Goal: Task Accomplishment & Management: Use online tool/utility

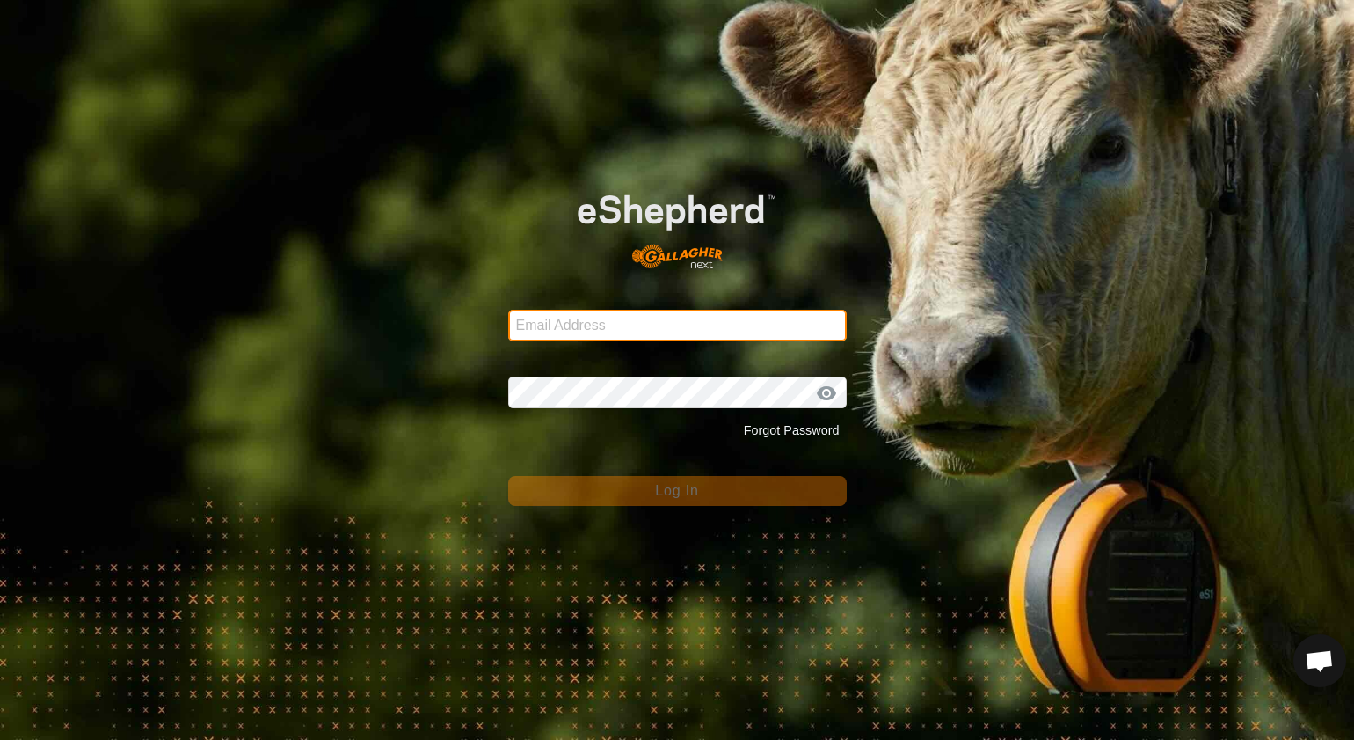
type input "[EMAIL_ADDRESS][DOMAIN_NAME]"
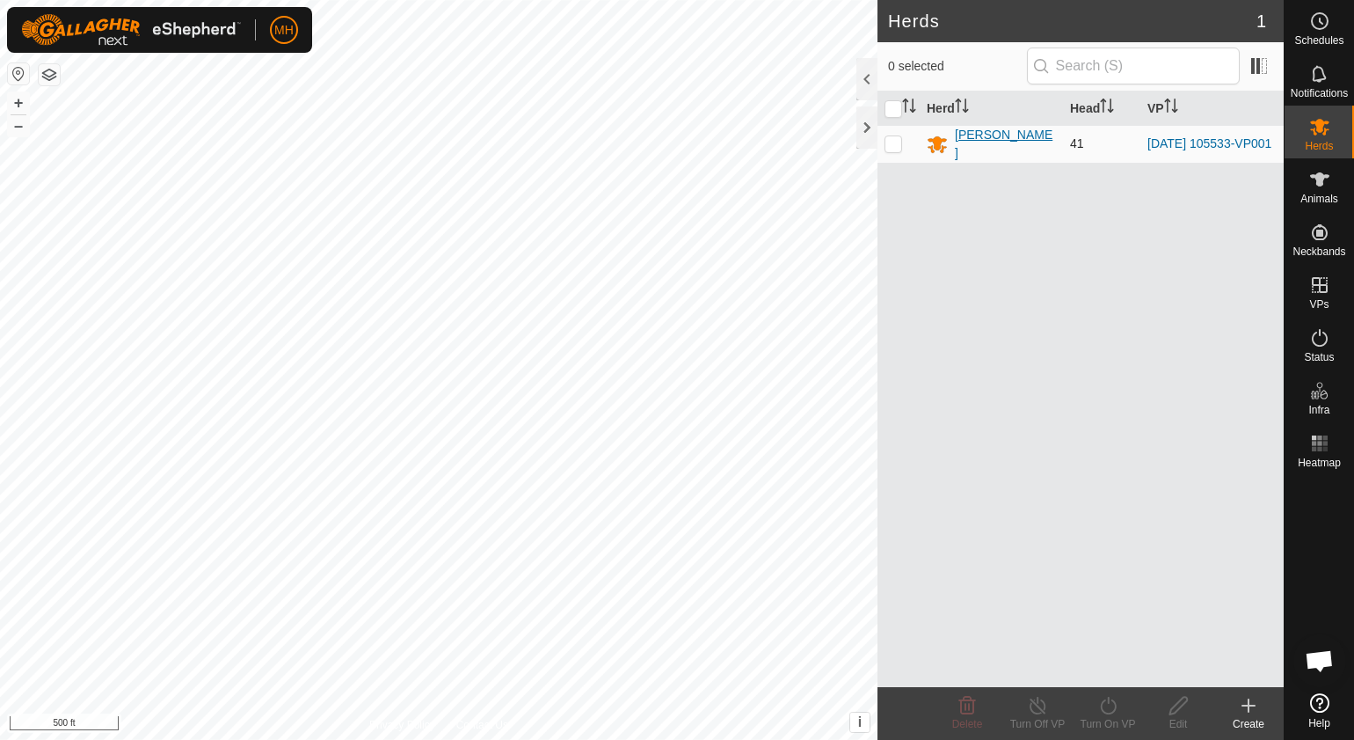
click at [982, 147] on div "[PERSON_NAME]" at bounding box center [1005, 144] width 101 height 37
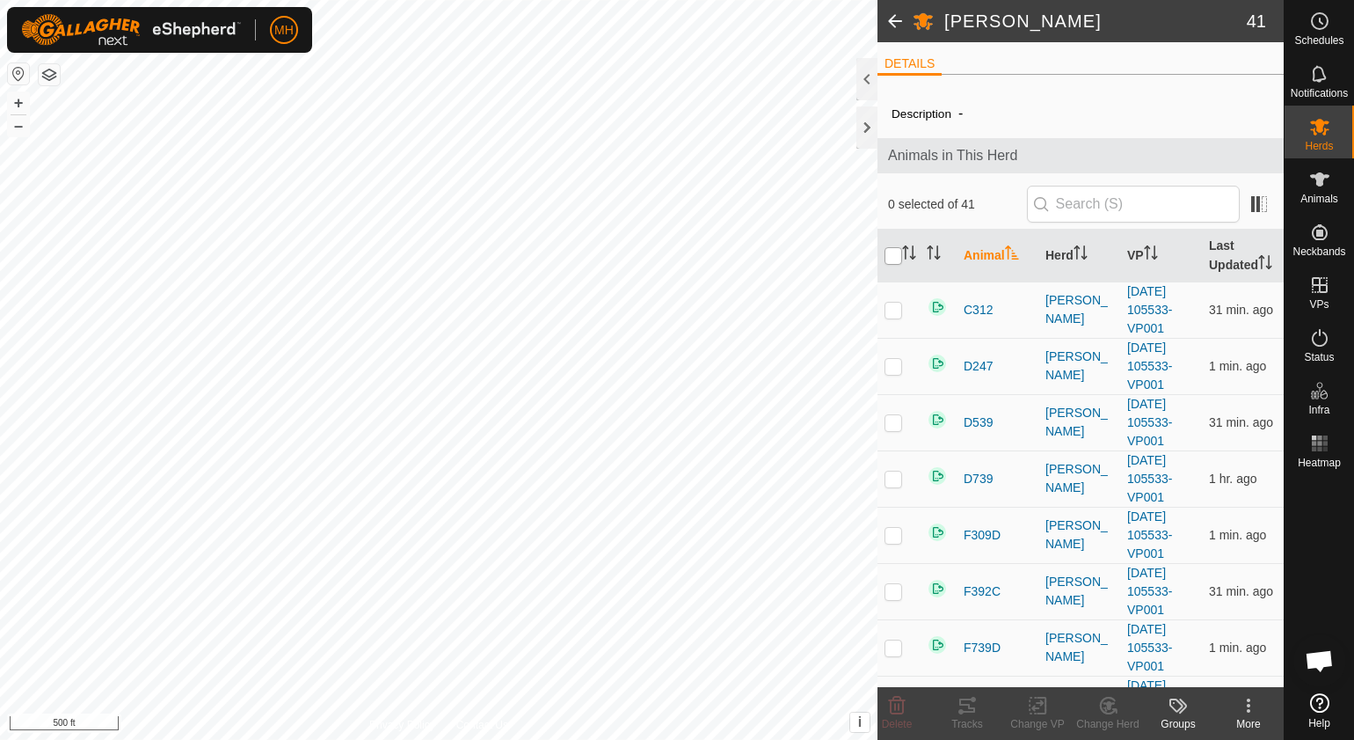
click at [895, 260] on input "checkbox" at bounding box center [894, 256] width 18 height 18
checkbox input "true"
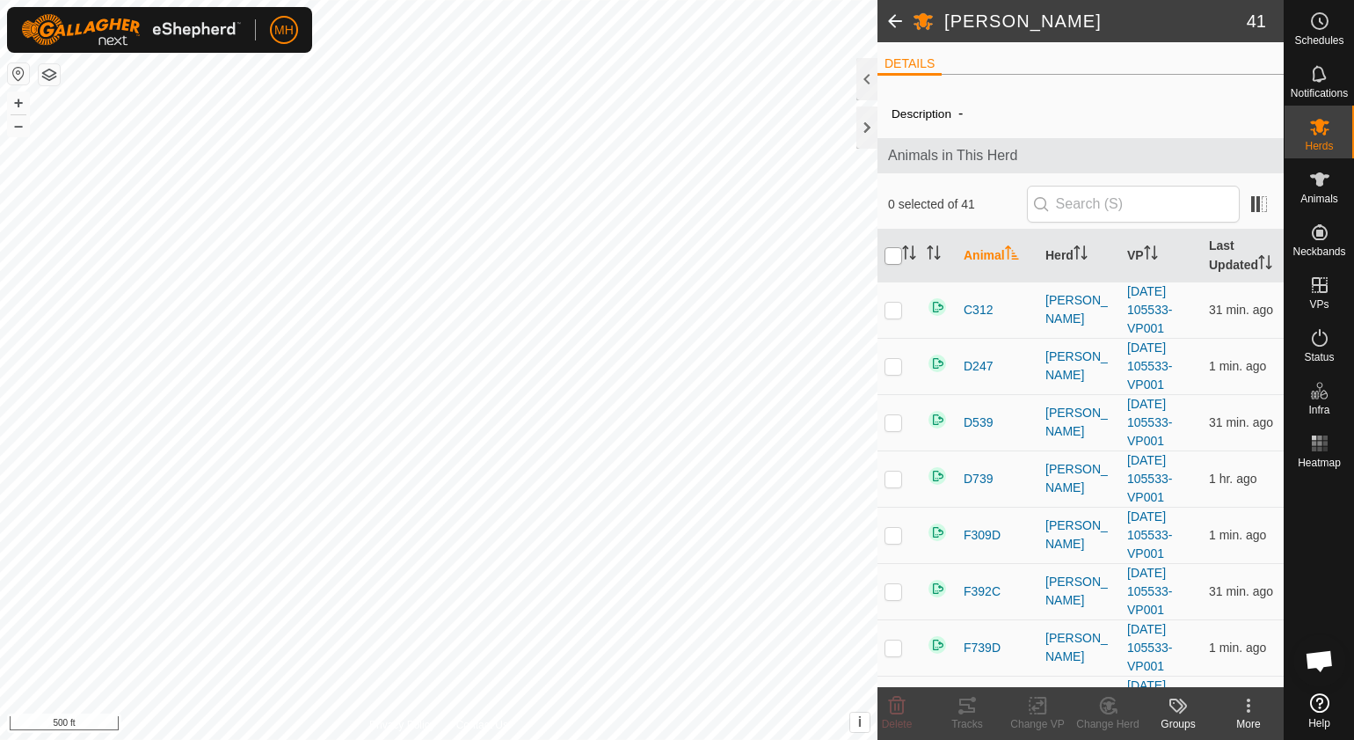
checkbox input "true"
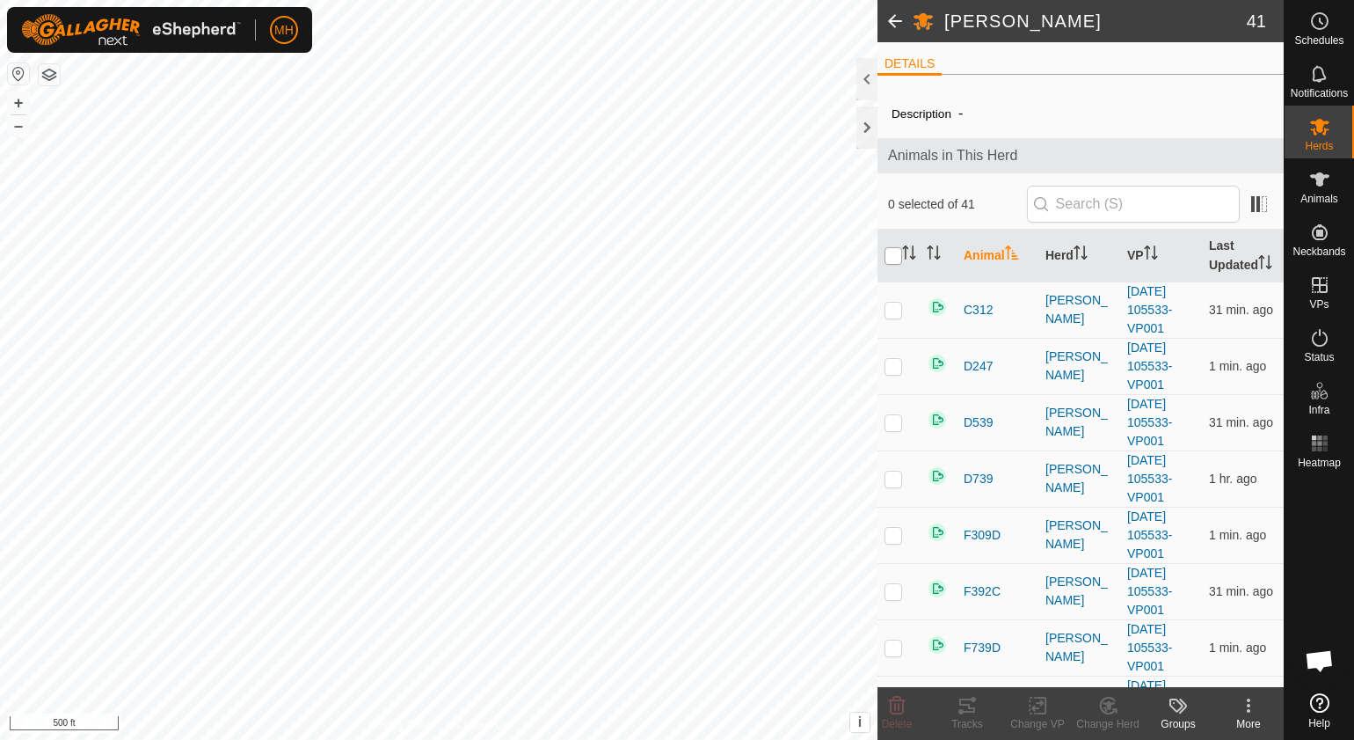
checkbox input "true"
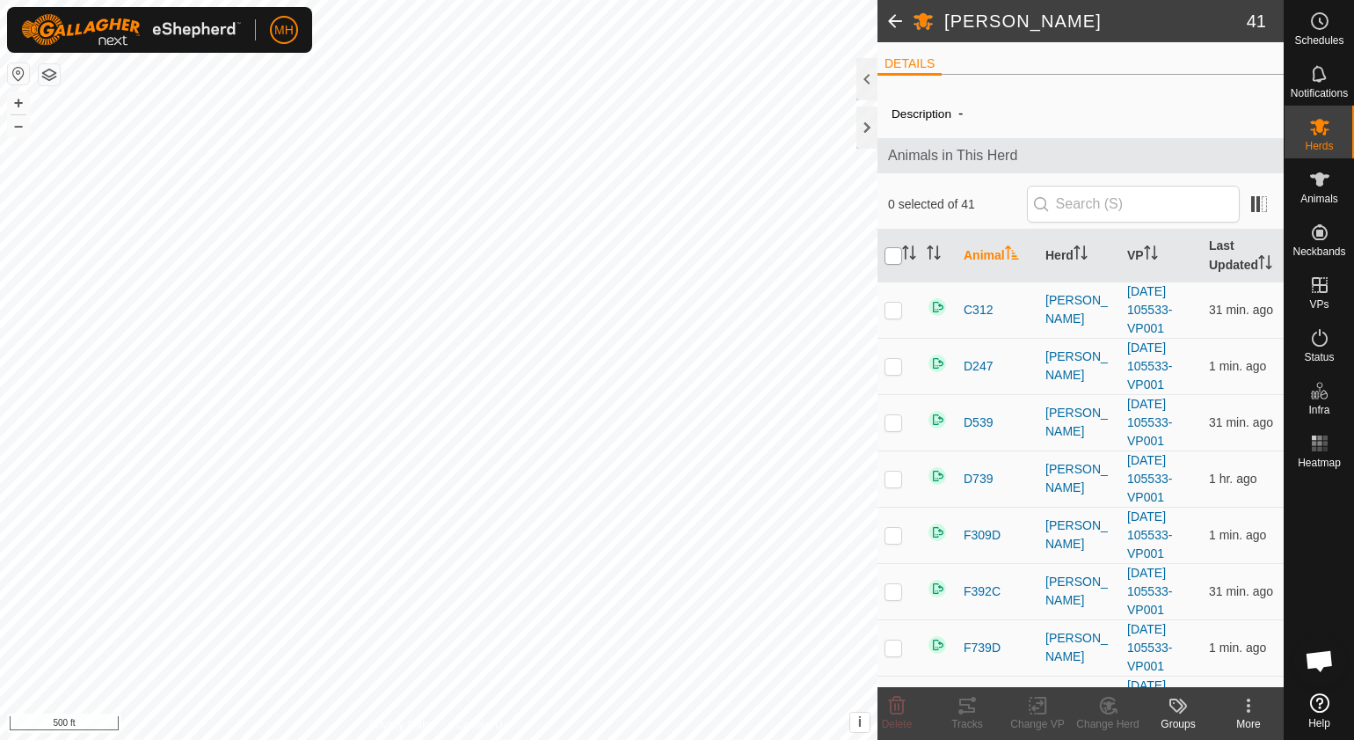
checkbox input "true"
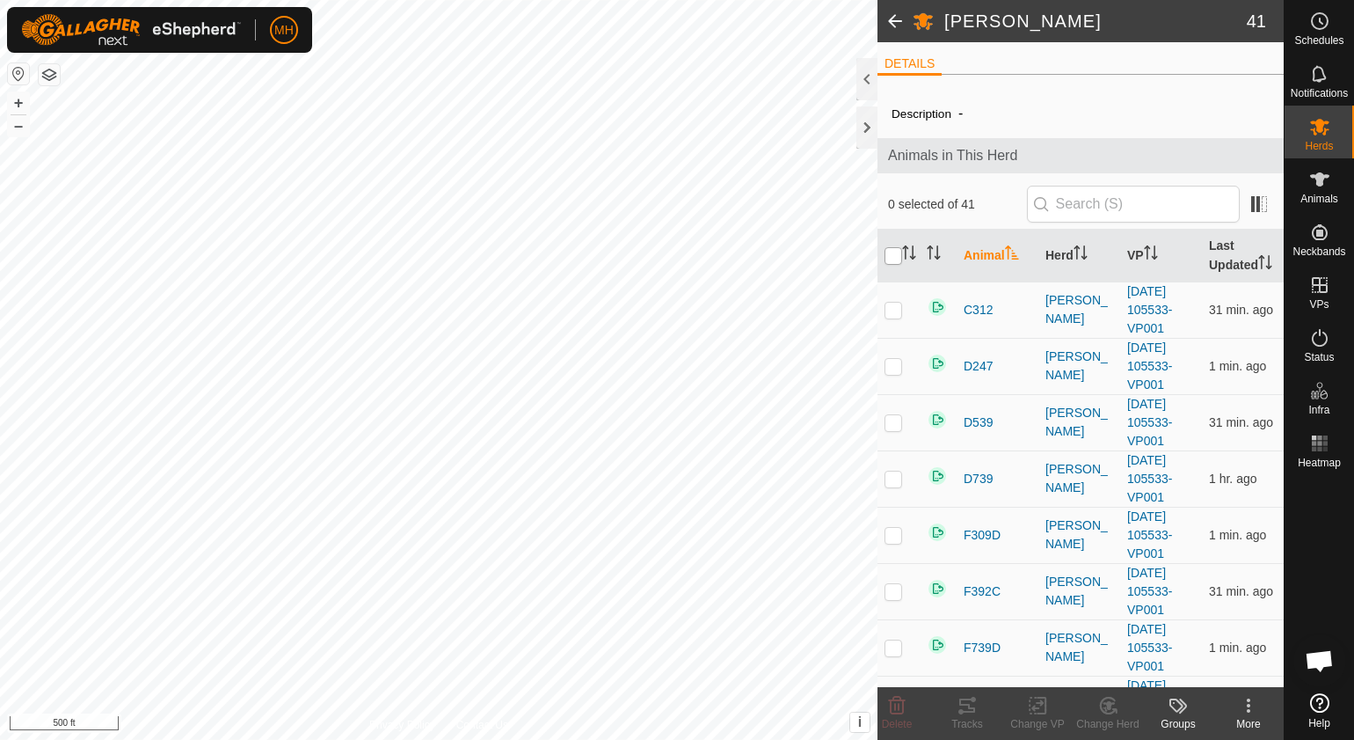
checkbox input "true"
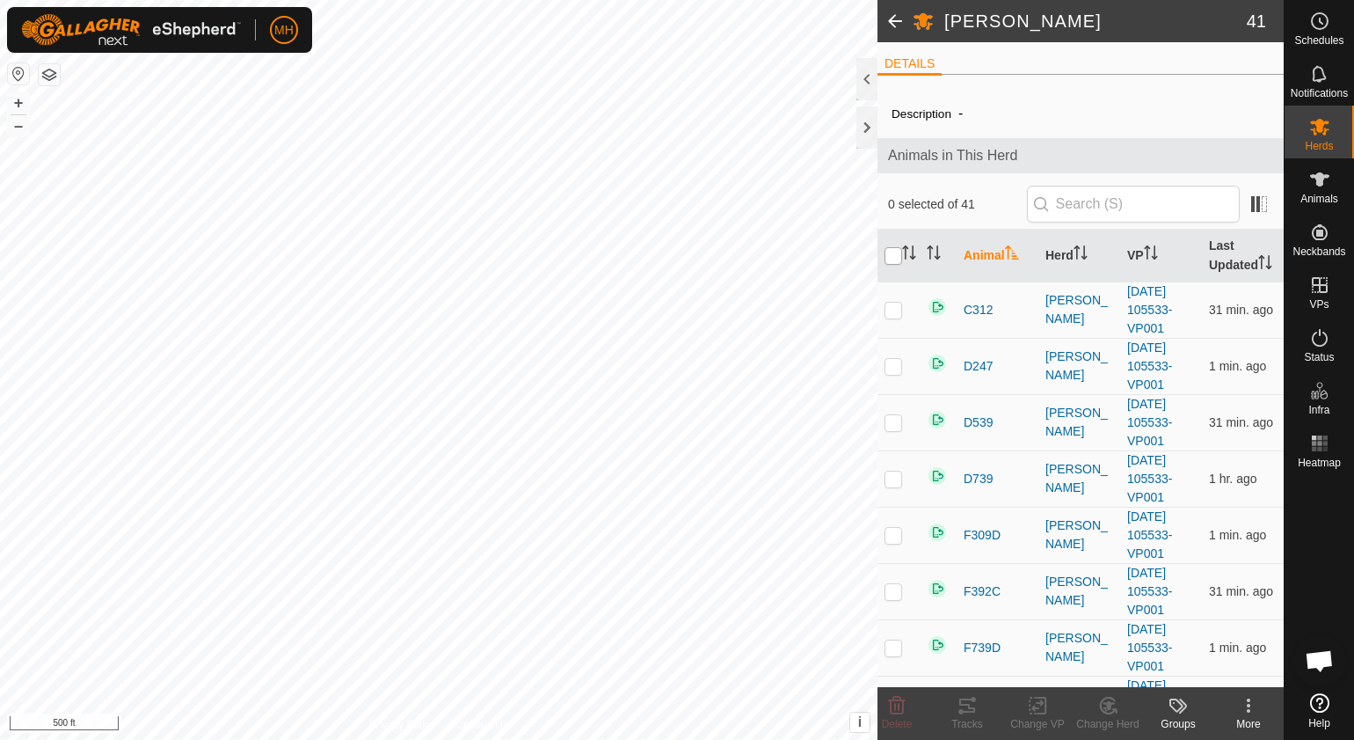
checkbox input "true"
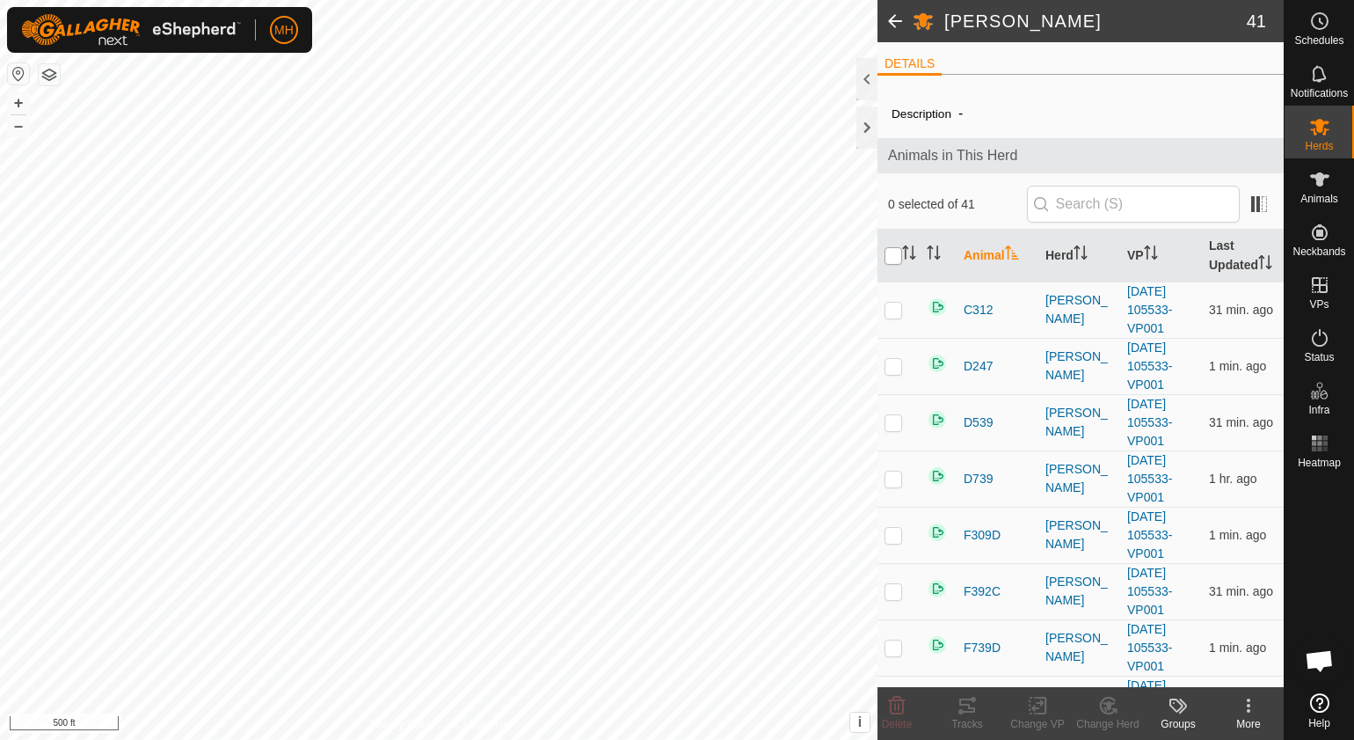
checkbox input "true"
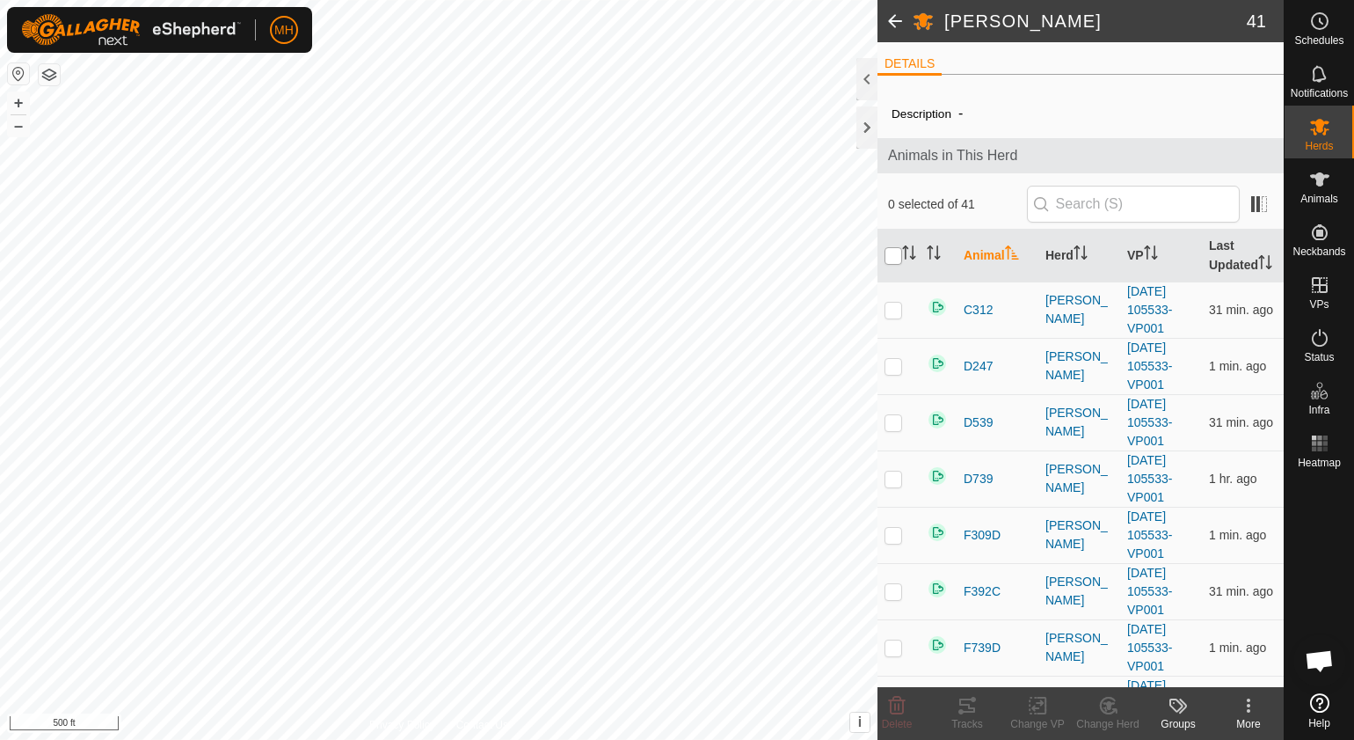
checkbox input "true"
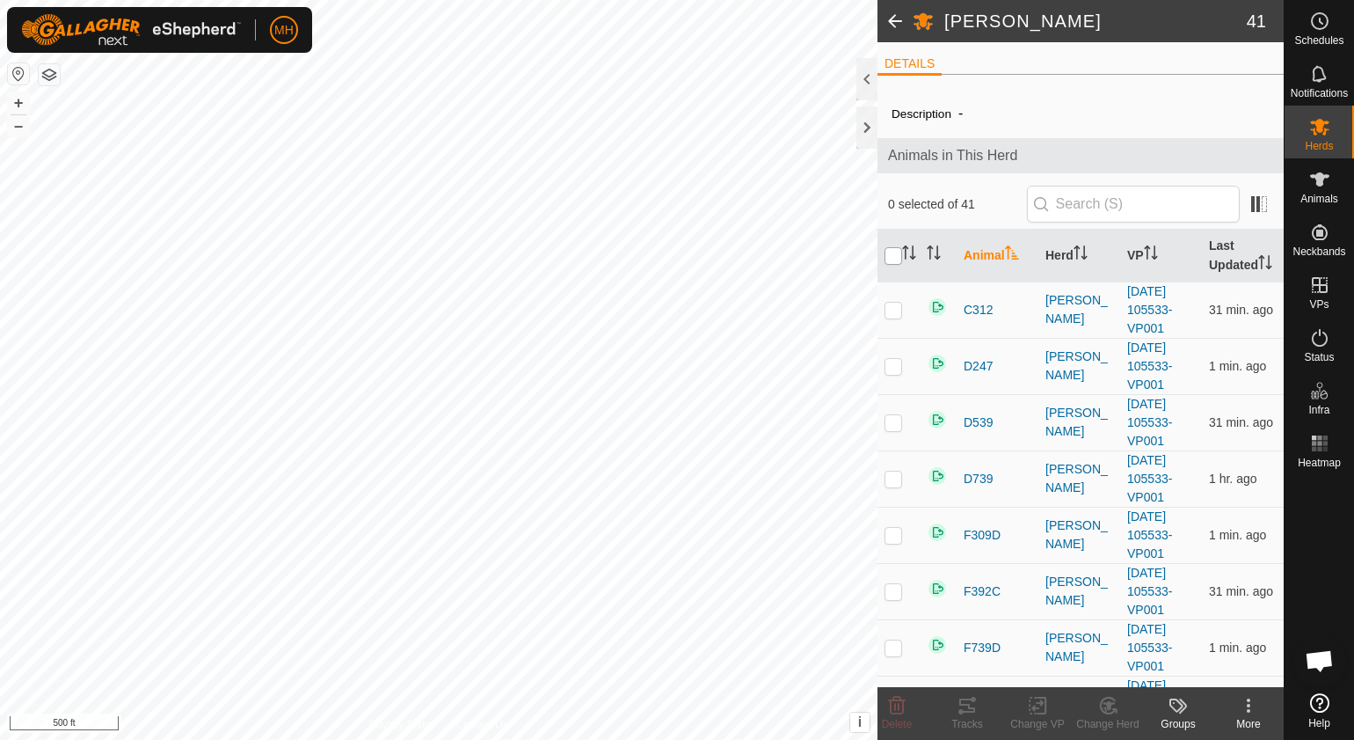
checkbox input "true"
click at [1033, 708] on icon at bounding box center [1038, 705] width 12 height 11
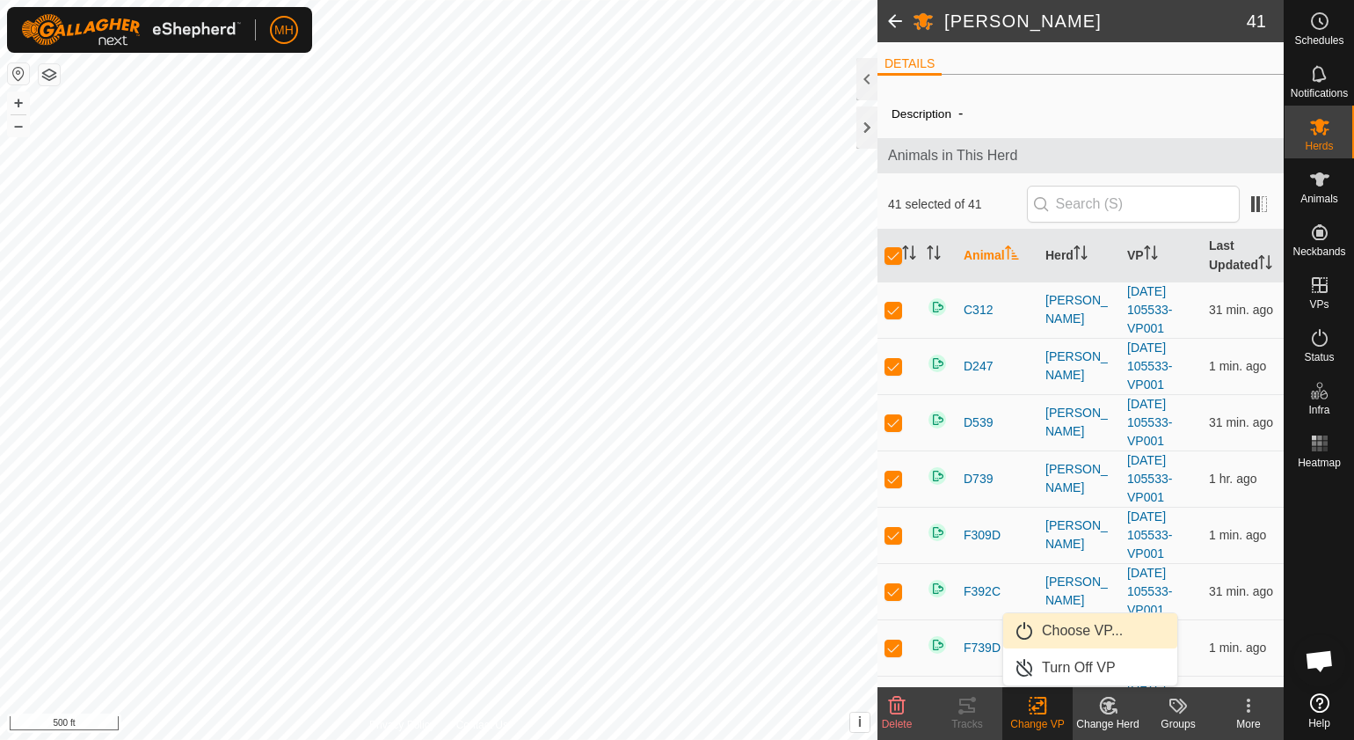
click at [1084, 625] on link "Choose VP..." at bounding box center [1091, 630] width 174 height 35
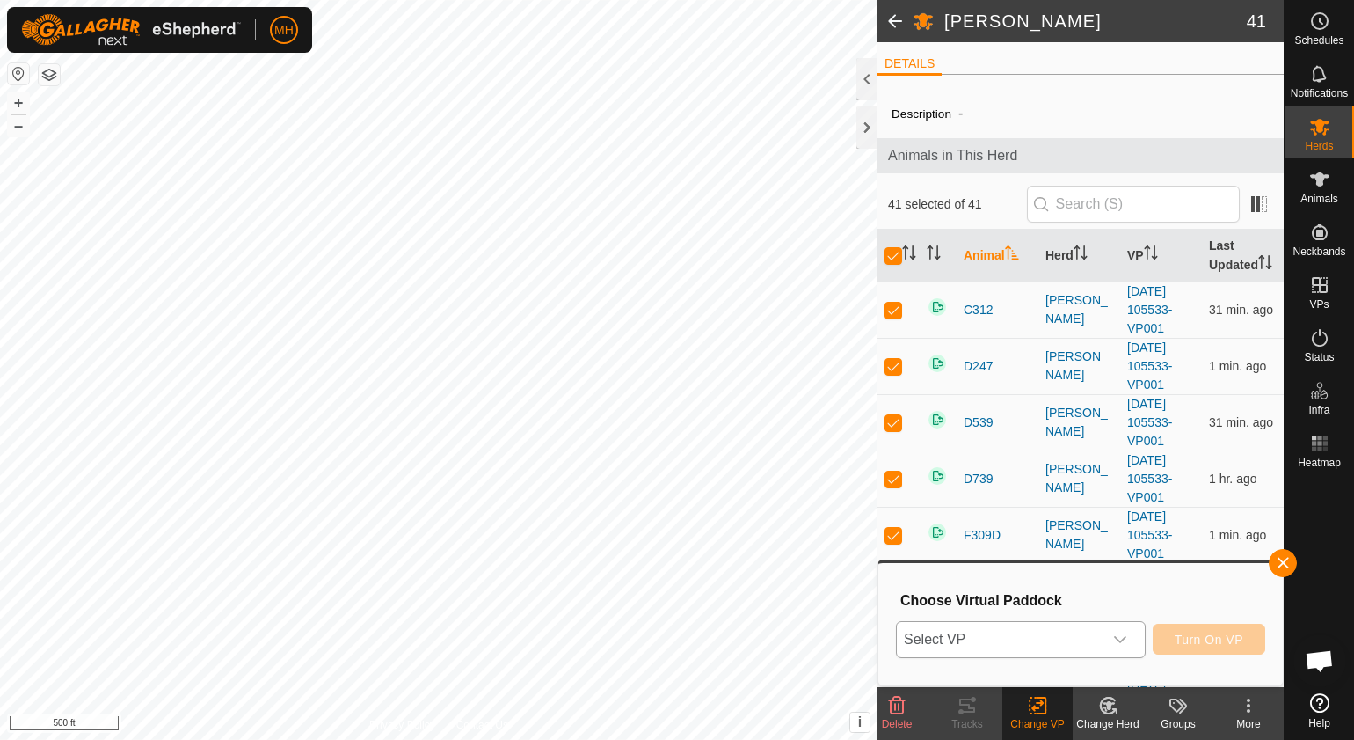
click at [1033, 626] on span "Select VP" at bounding box center [1000, 639] width 206 height 35
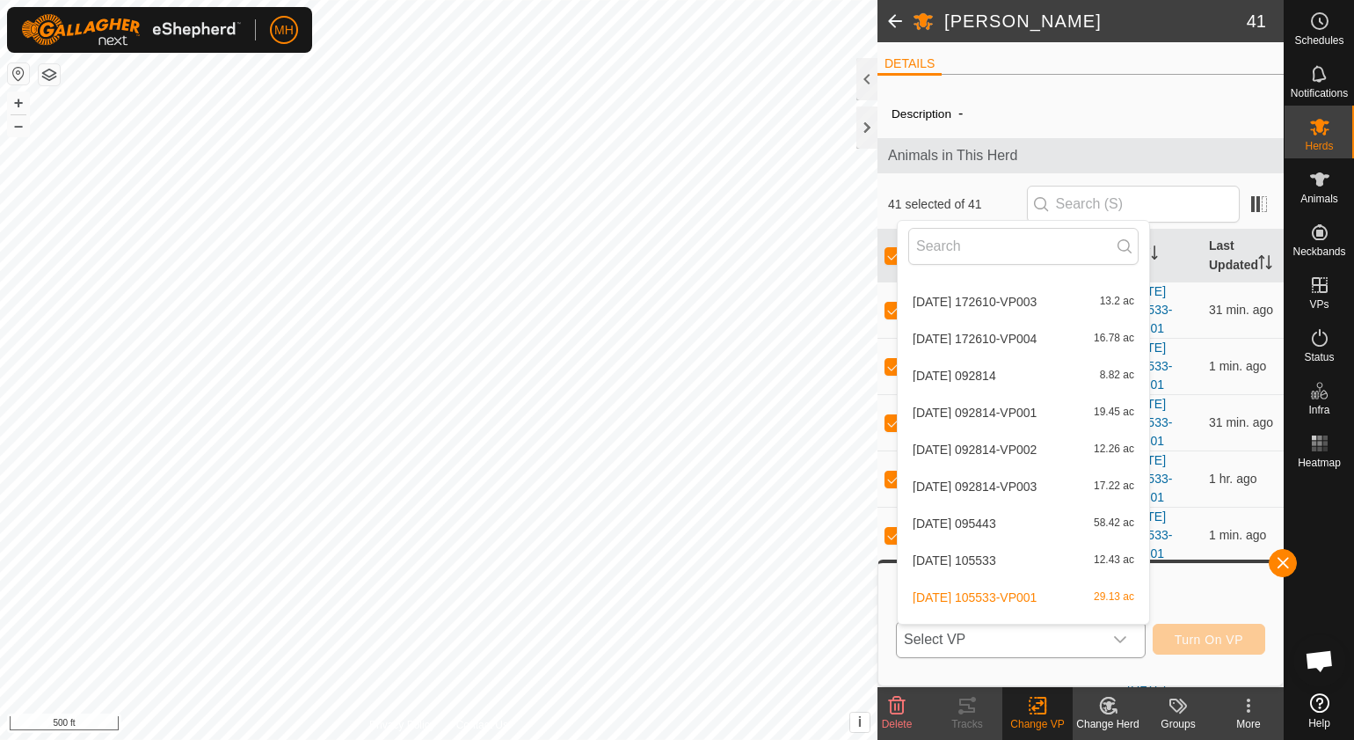
scroll to position [2384, 0]
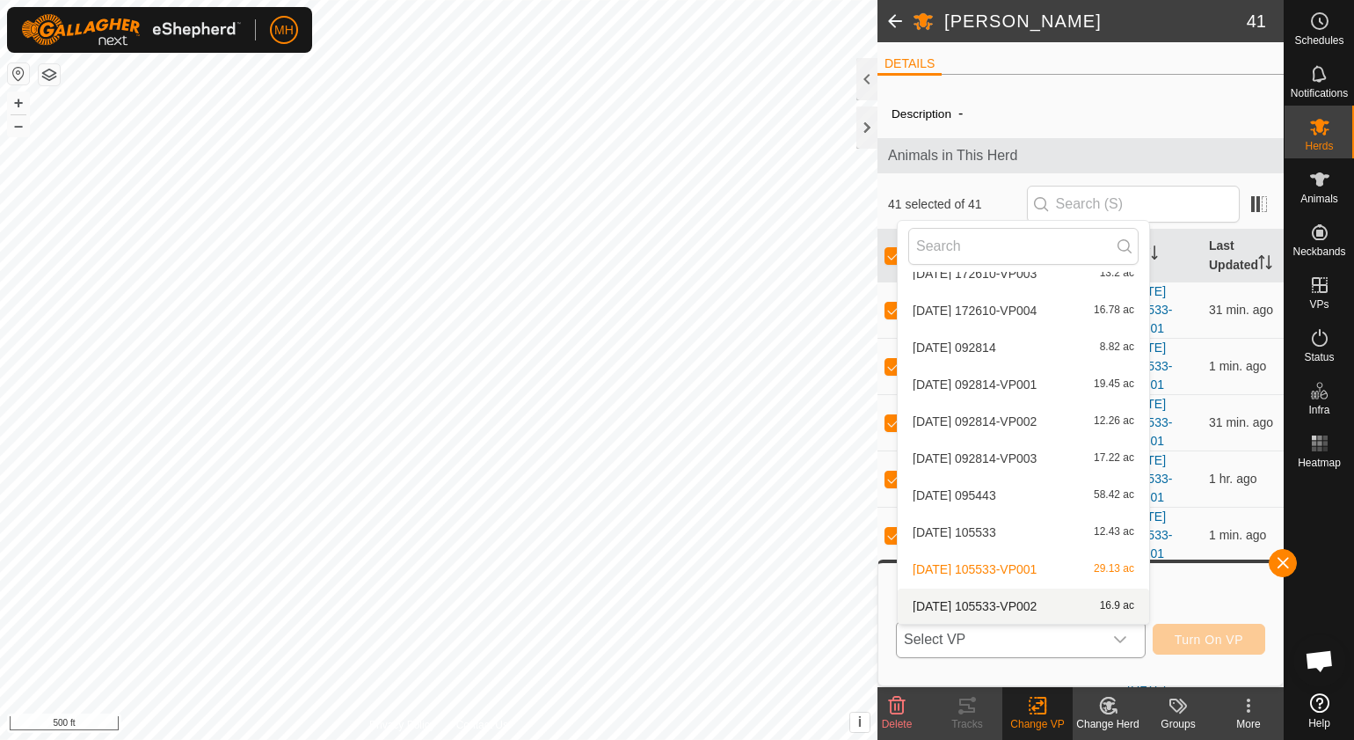
click at [1029, 596] on li "[DATE] 105533-VP002 16.9 ac" at bounding box center [1024, 605] width 252 height 35
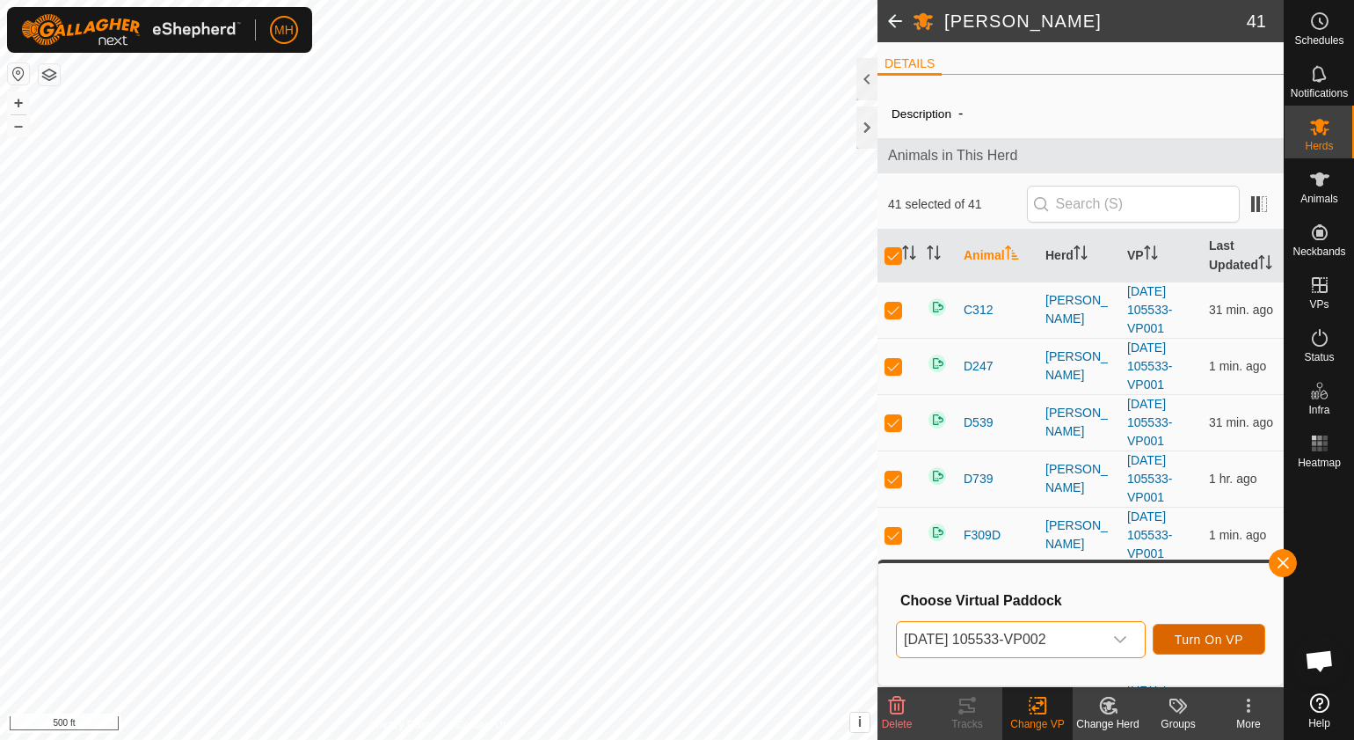
click at [1189, 632] on span "Turn On VP" at bounding box center [1209, 639] width 69 height 14
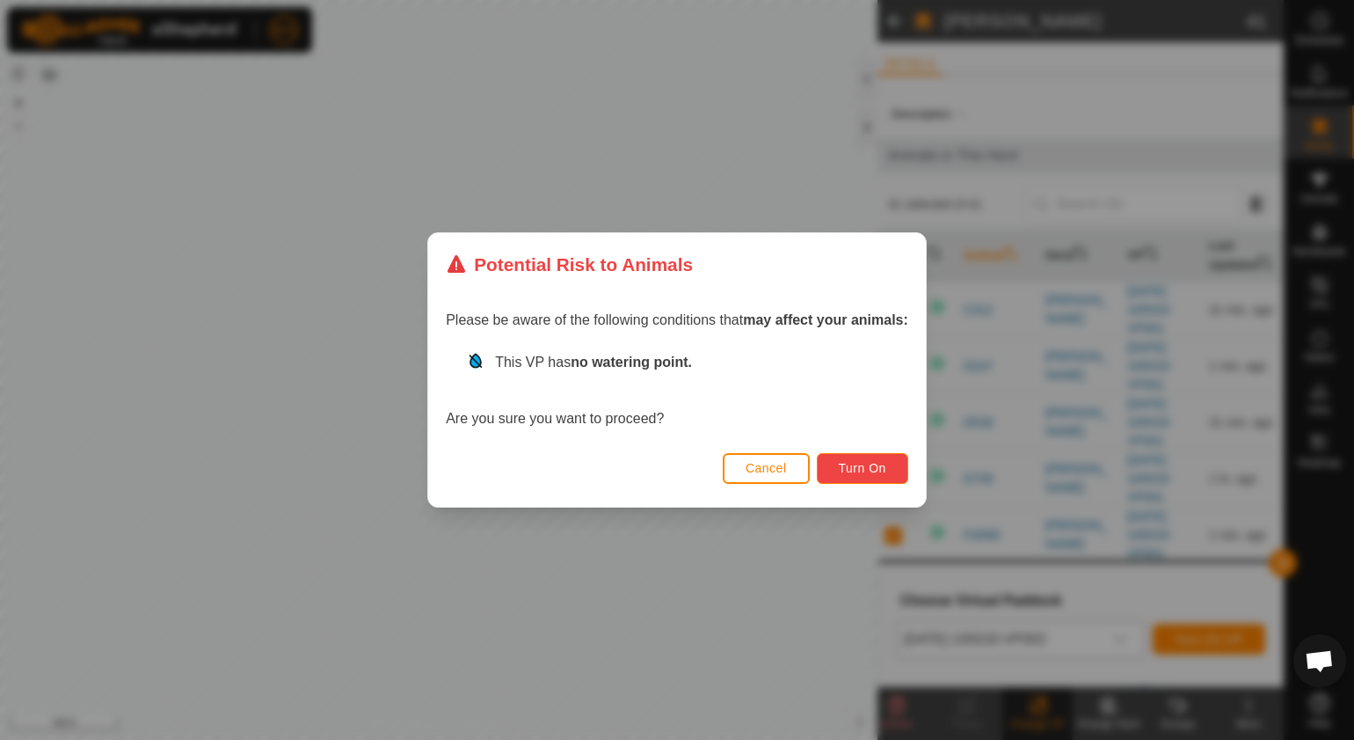
click at [851, 458] on button "Turn On" at bounding box center [862, 468] width 91 height 31
